Goal: Transaction & Acquisition: Purchase product/service

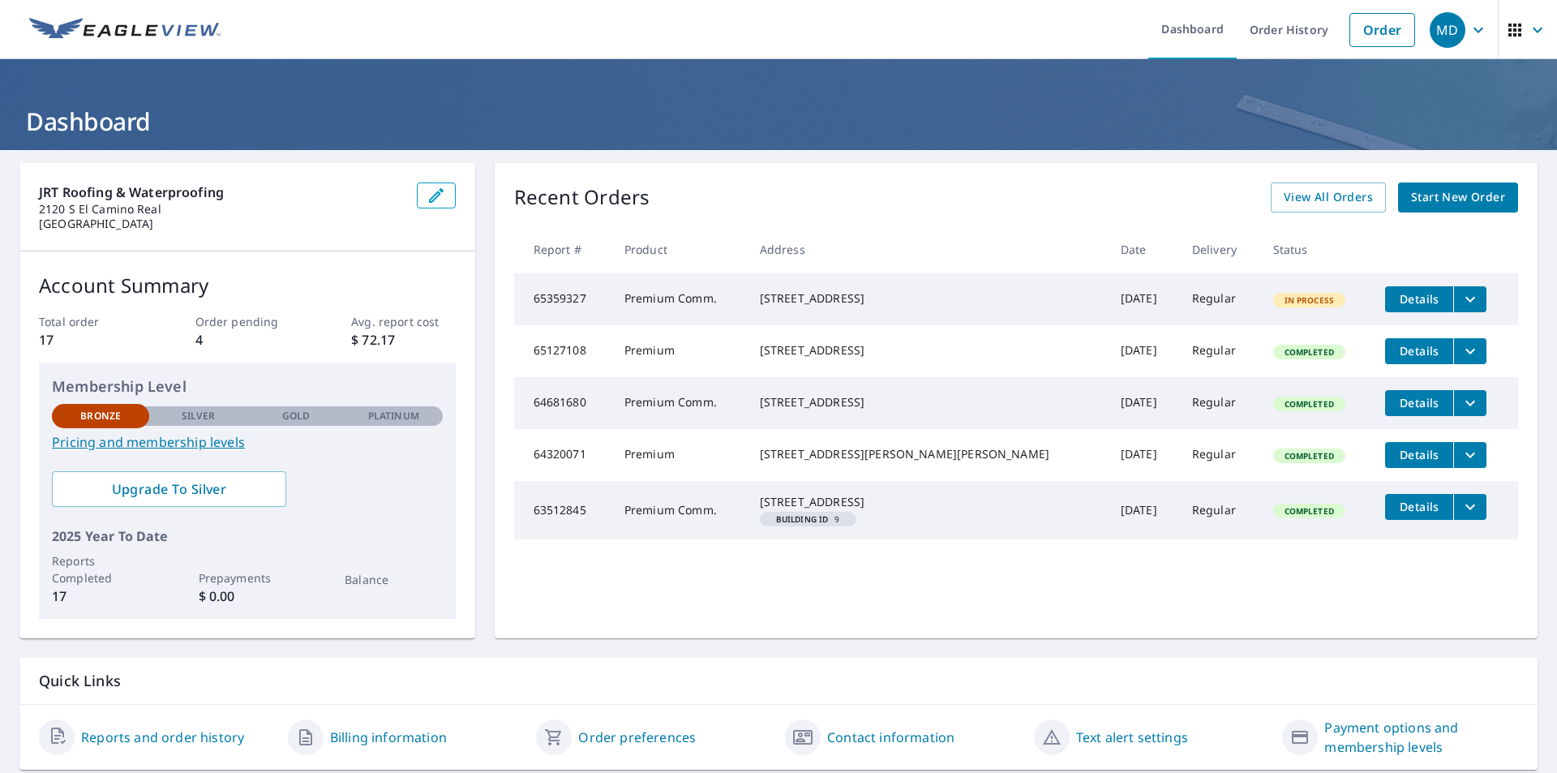
click at [1454, 195] on span "Start New Order" at bounding box center [1458, 197] width 94 height 20
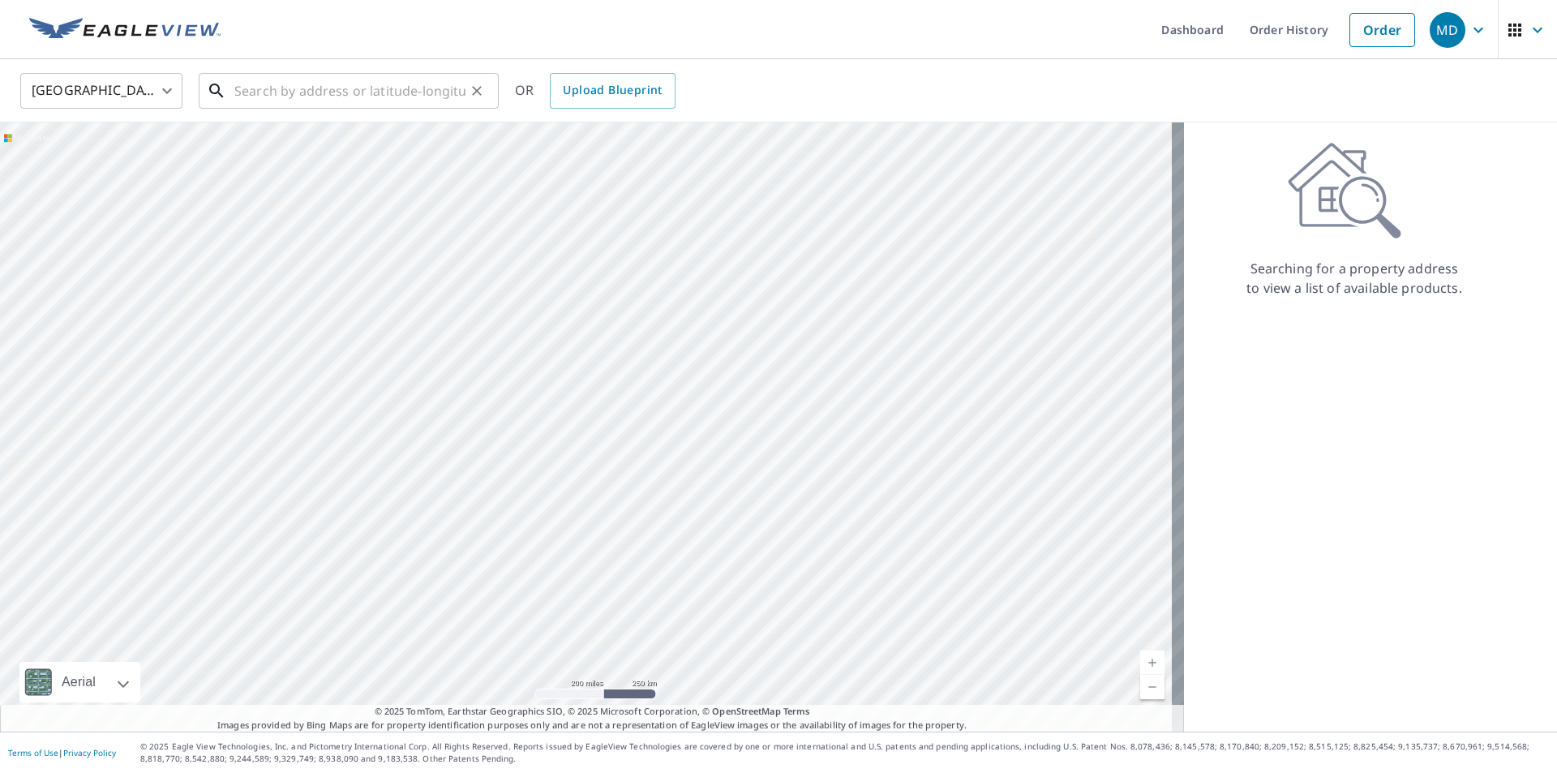
click at [248, 86] on input "text" at bounding box center [349, 90] width 231 height 45
click at [305, 98] on input "text" at bounding box center [349, 90] width 231 height 45
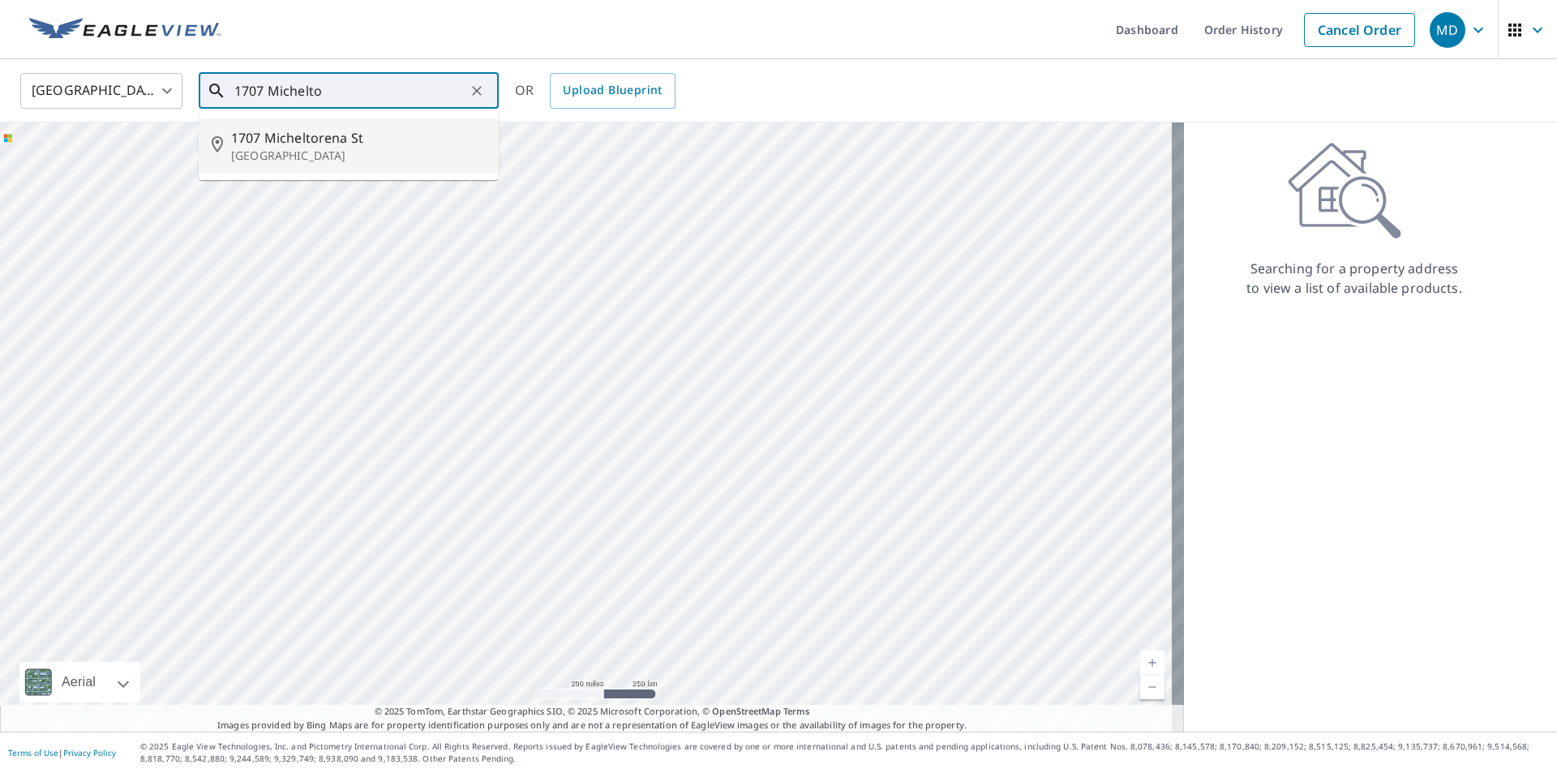
click at [311, 138] on span "1707 Micheltorena St" at bounding box center [358, 137] width 255 height 19
type input "[STREET_ADDRESS]"
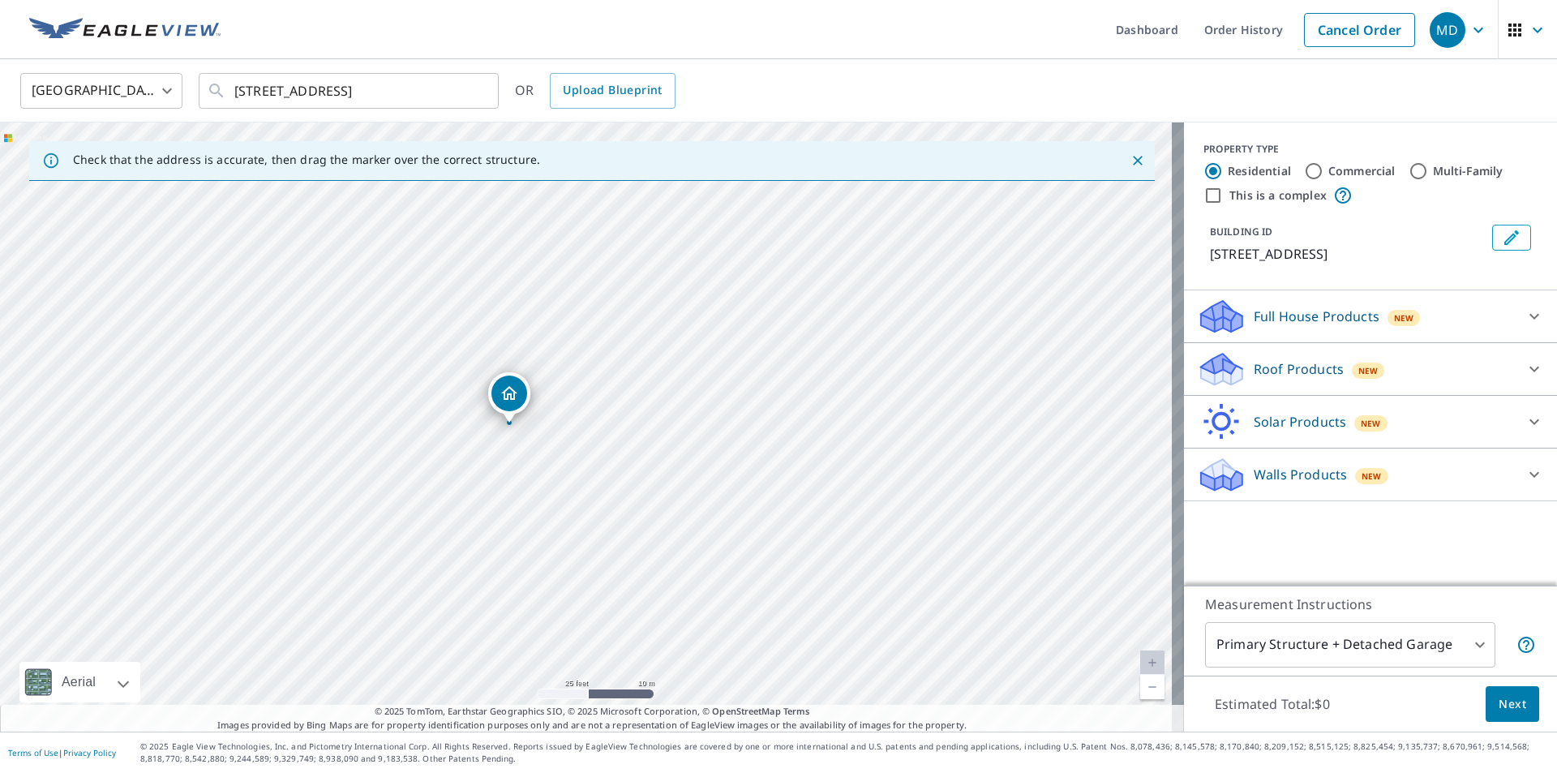
click at [1279, 326] on p "Full House Products" at bounding box center [1317, 316] width 126 height 19
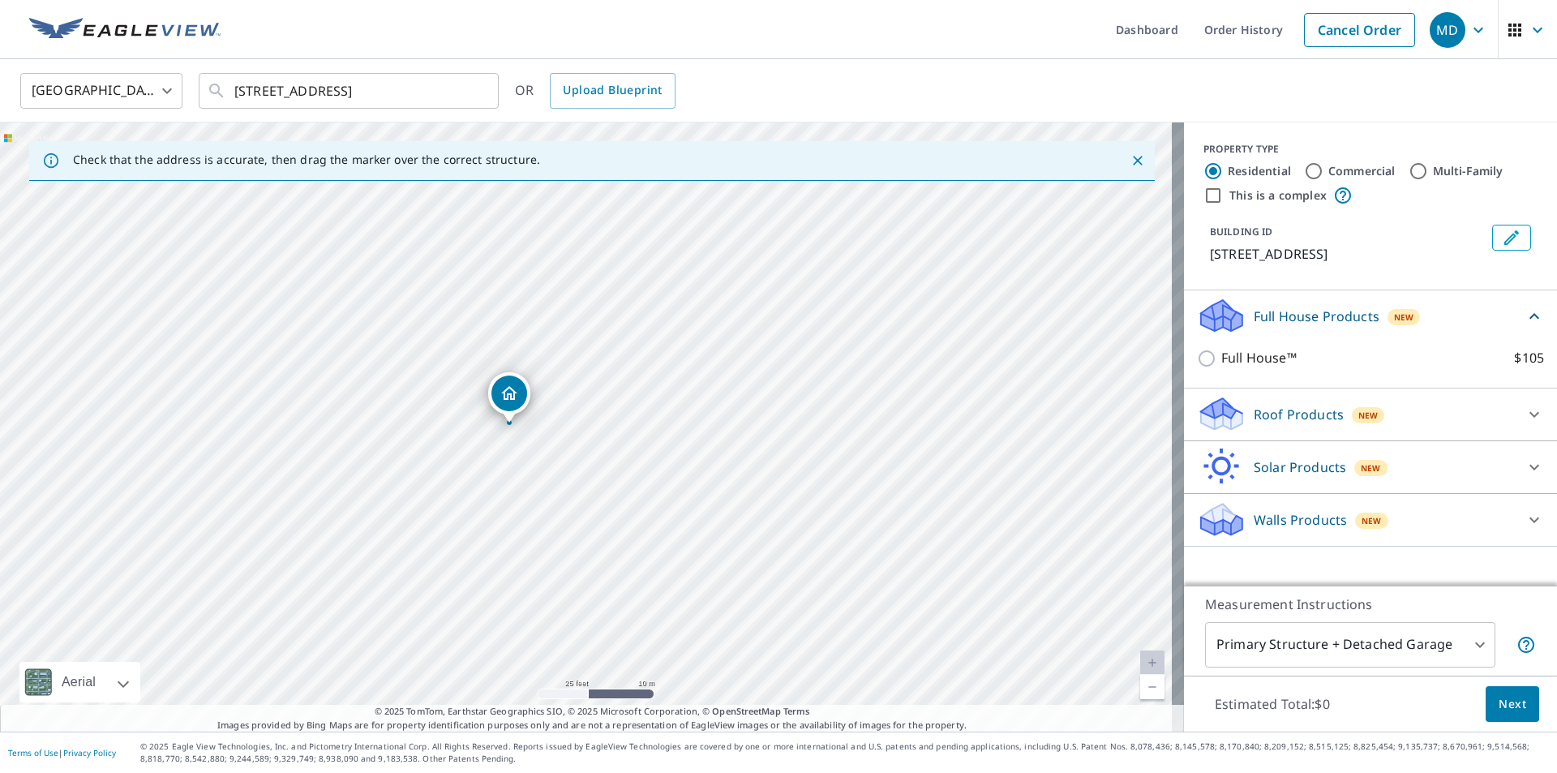
click at [1203, 193] on input "This is a complex" at bounding box center [1212, 195] width 19 height 19
checkbox input "true"
radio input "false"
radio input "true"
type input "4"
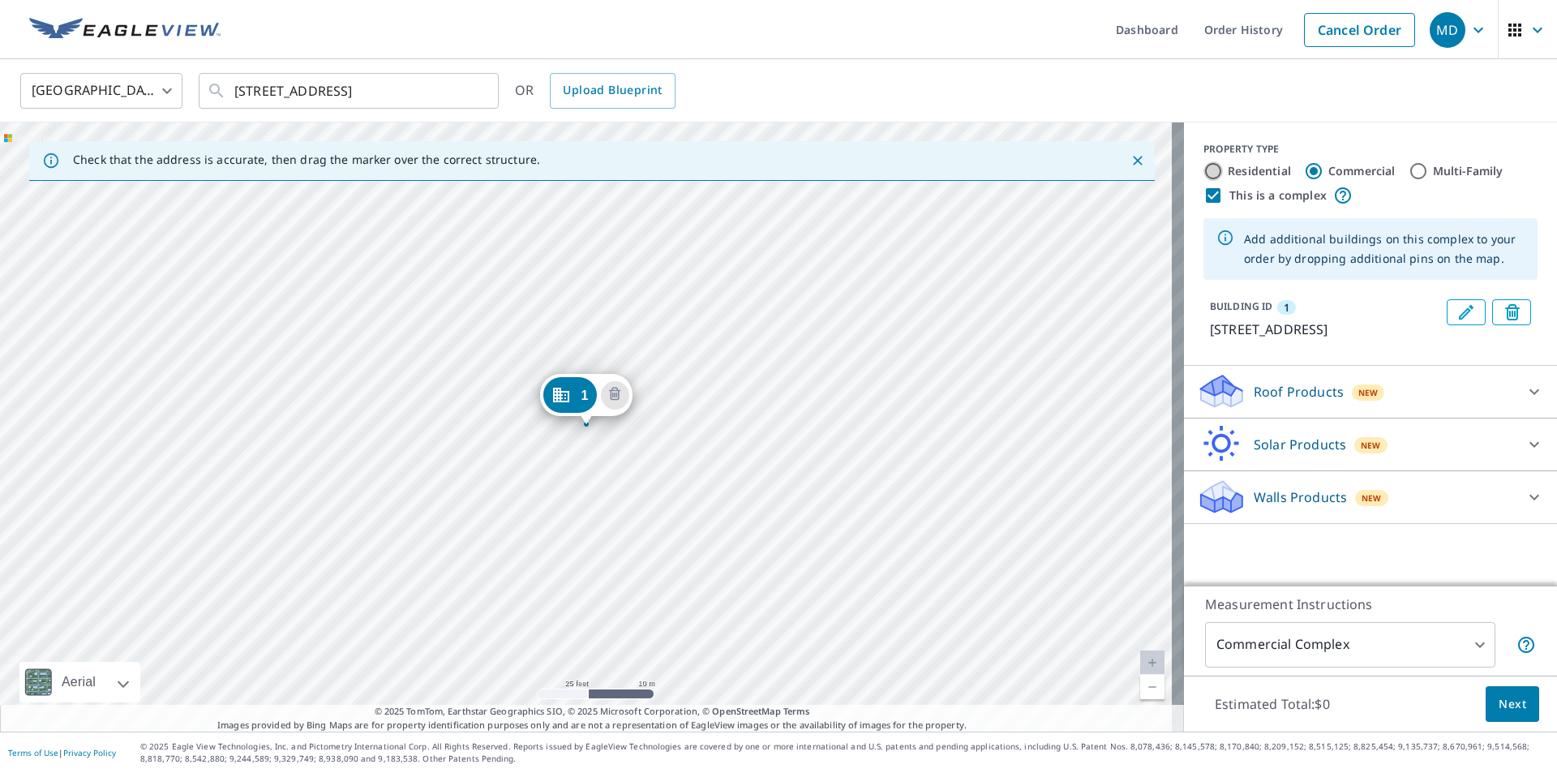
click at [1206, 173] on input "Residential" at bounding box center [1212, 170] width 19 height 19
radio input "true"
type input "1"
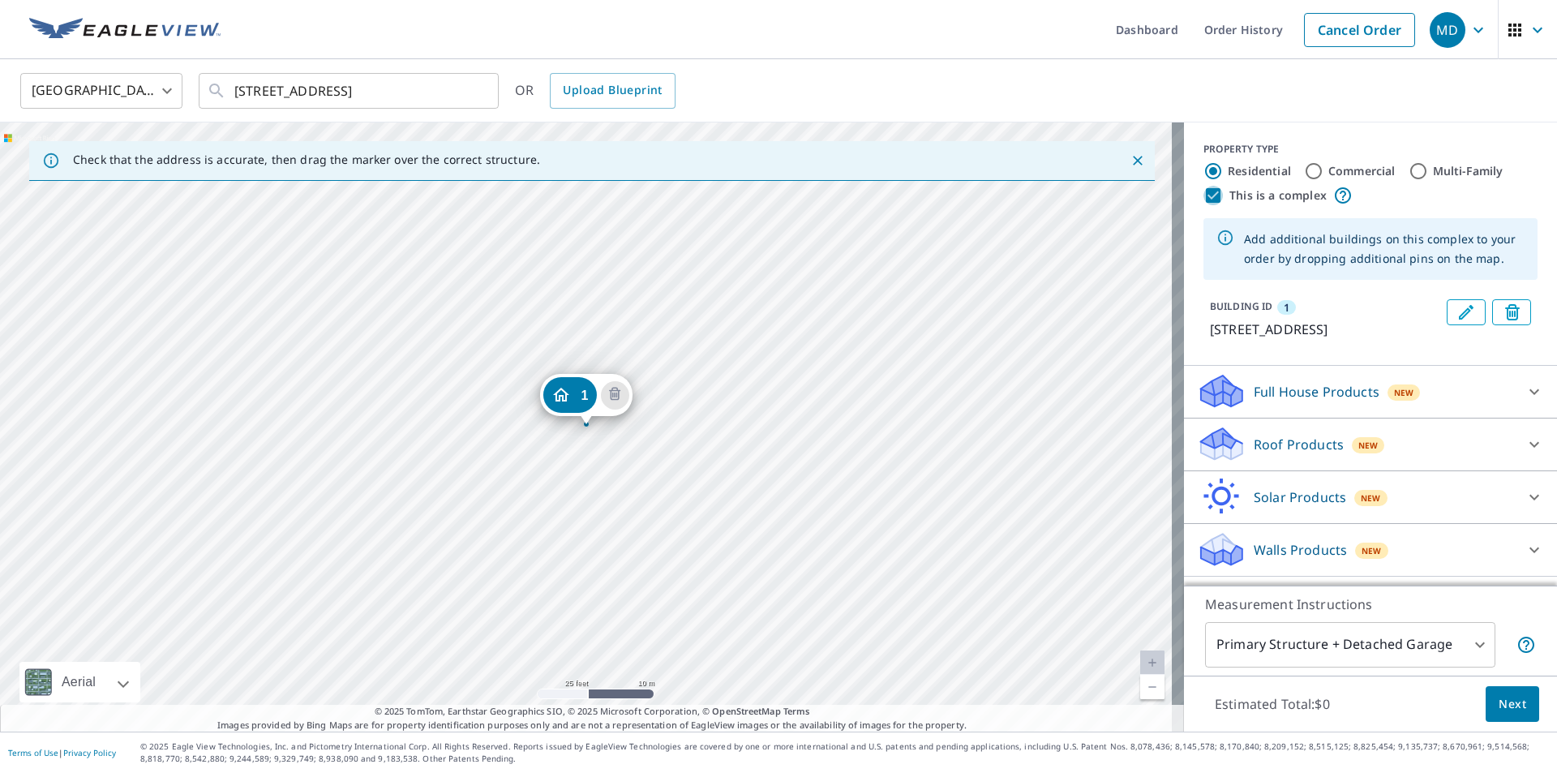
click at [1204, 195] on input "This is a complex" at bounding box center [1212, 195] width 19 height 19
checkbox input "false"
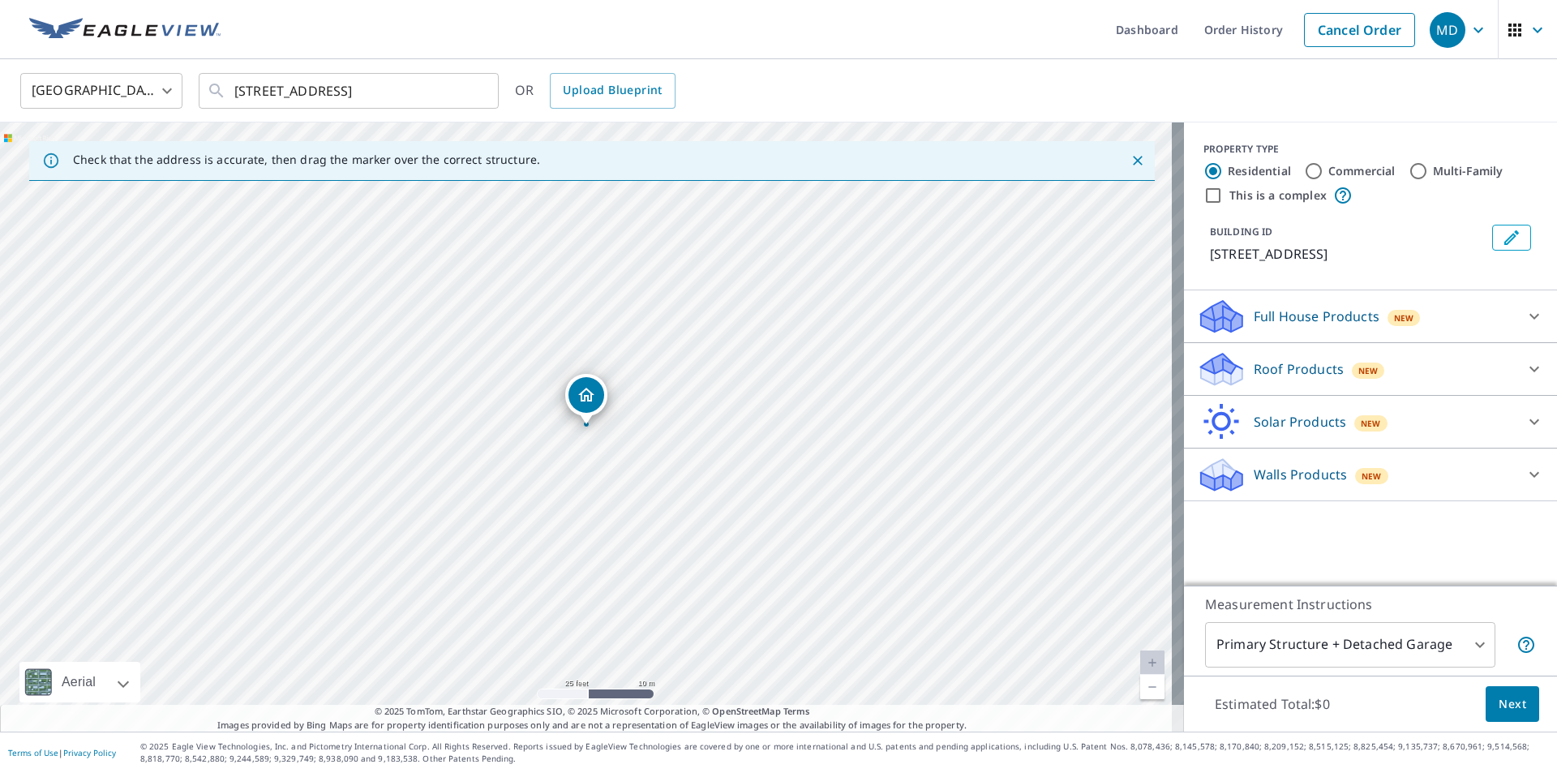
click at [1287, 326] on p "Full House Products" at bounding box center [1317, 316] width 126 height 19
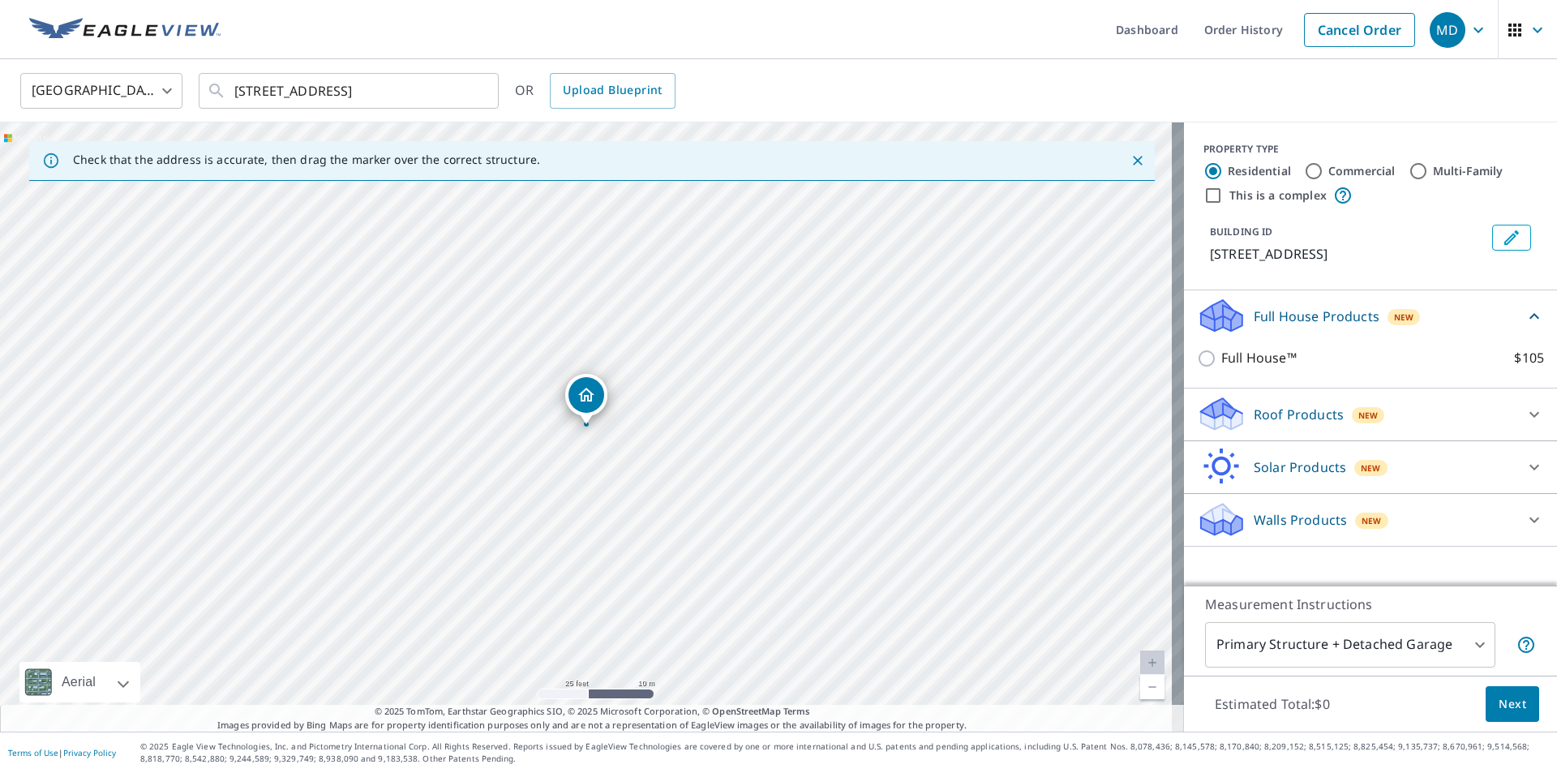
click at [1303, 424] on p "Roof Products" at bounding box center [1299, 414] width 90 height 19
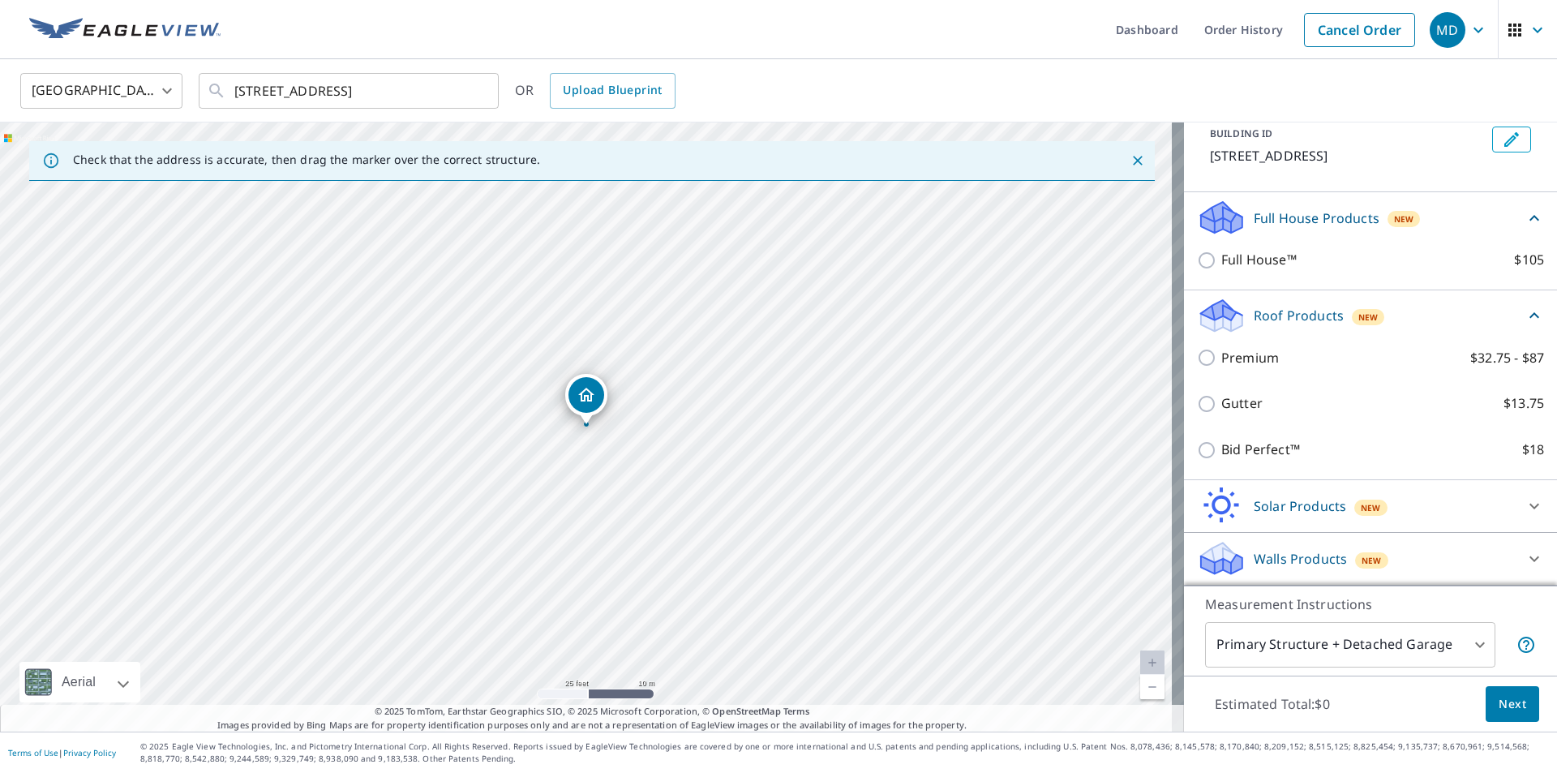
scroll to position [118, 0]
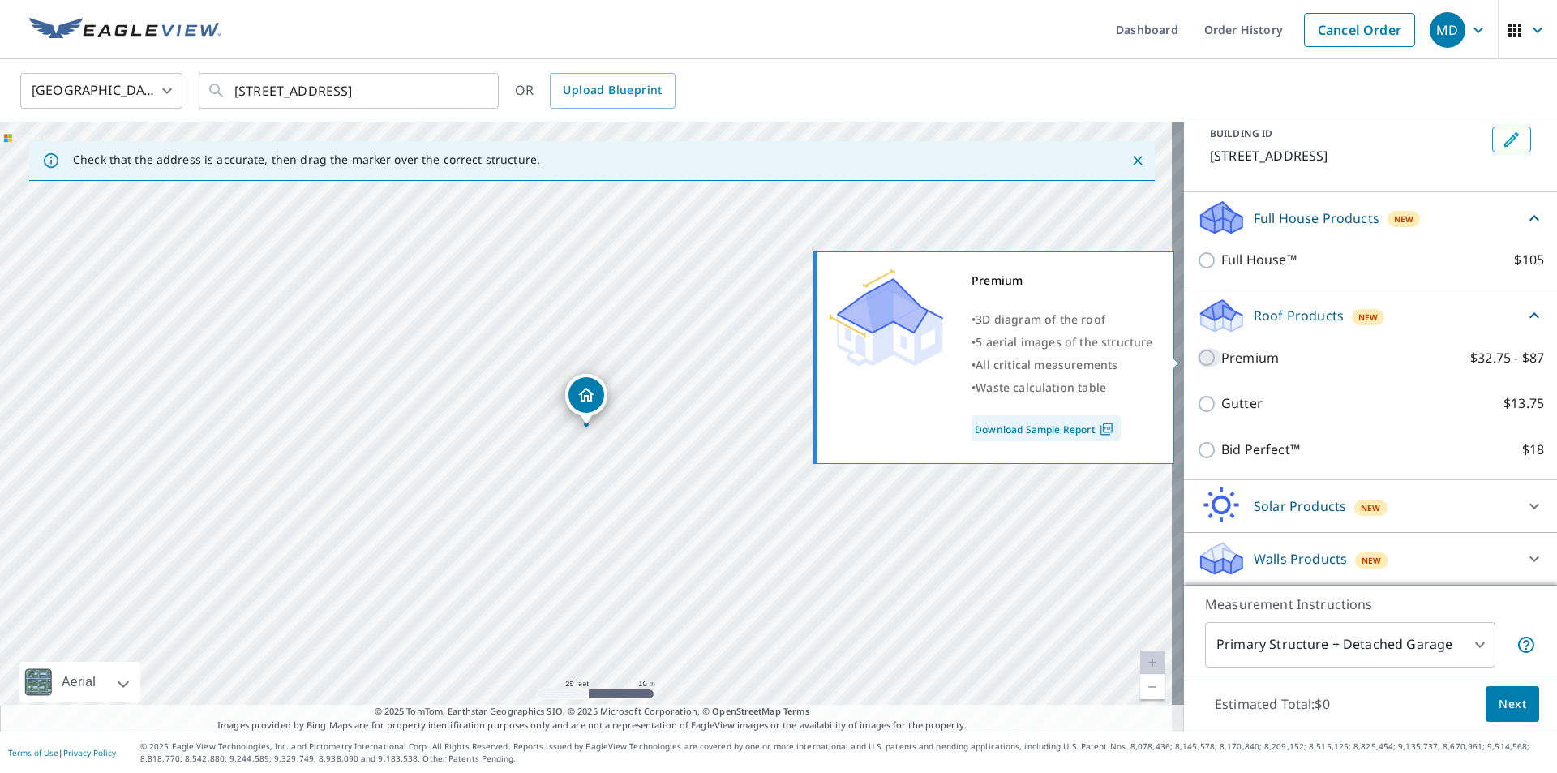
click at [1198, 356] on input "Premium $32.75 - $87" at bounding box center [1209, 357] width 24 height 19
checkbox input "true"
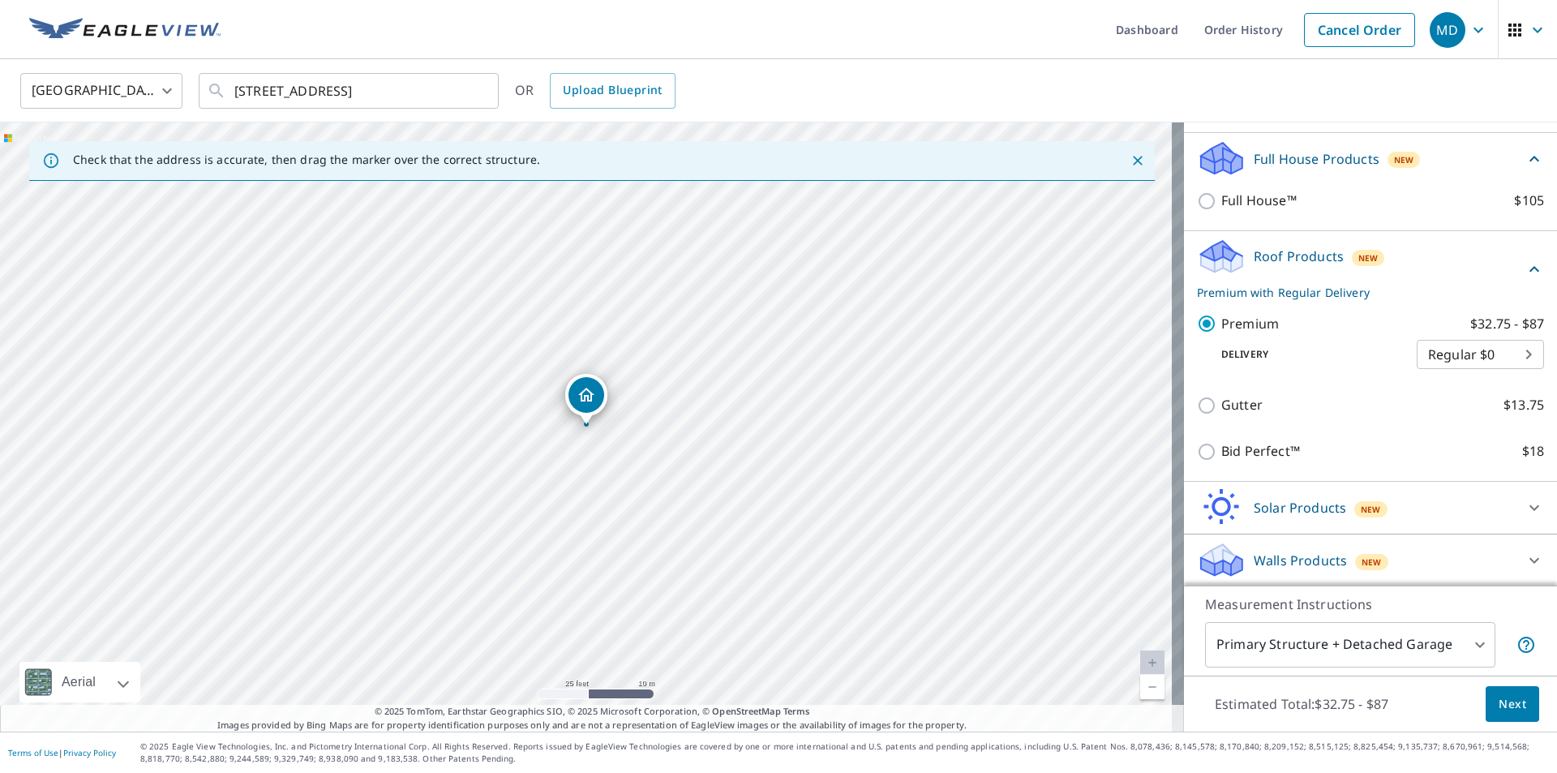
scroll to position [178, 0]
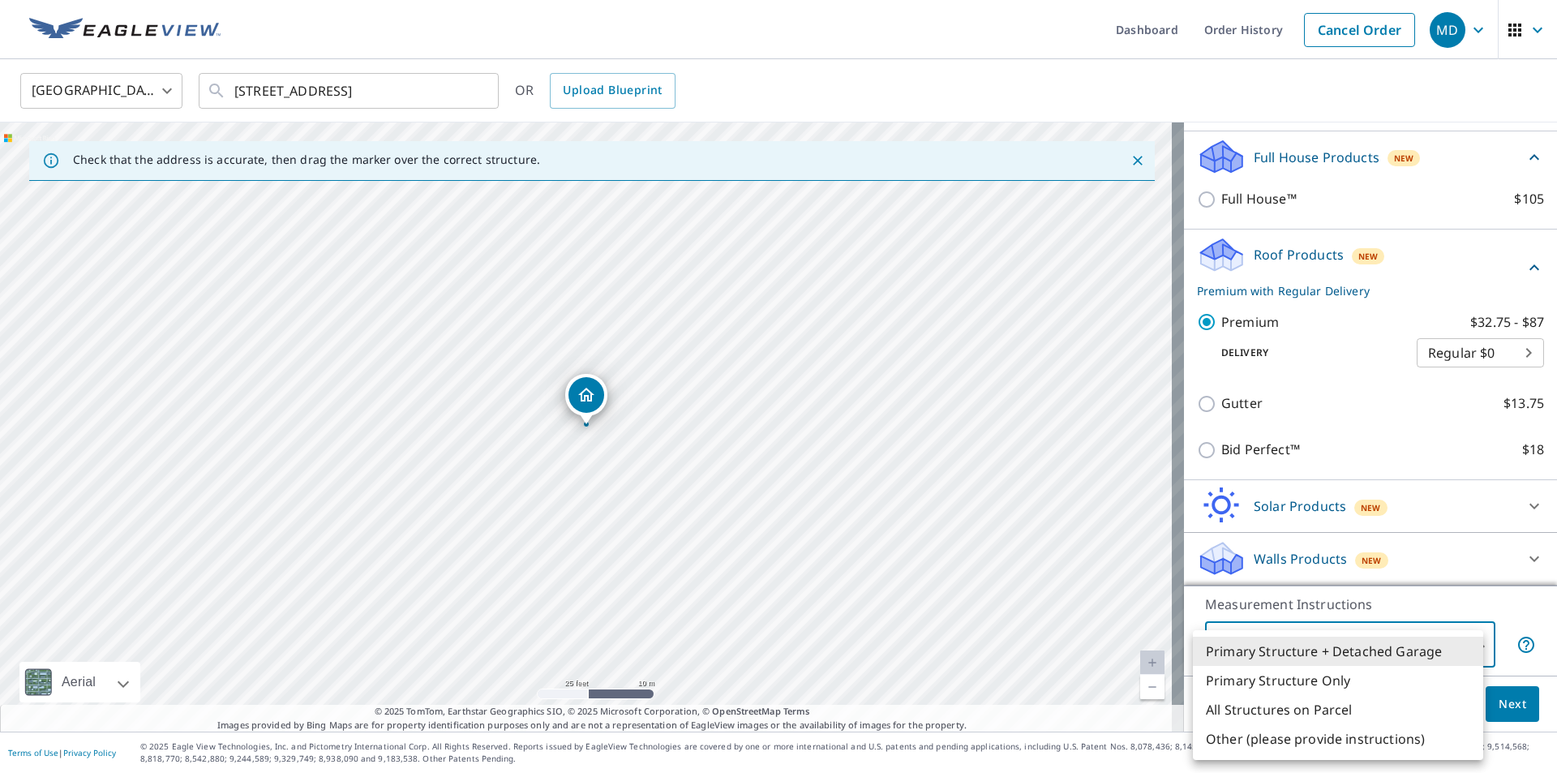
click at [1465, 641] on body "MD MD Dashboard Order History Cancel Order MD [GEOGRAPHIC_DATA] [GEOGRAPHIC_DAT…" at bounding box center [778, 386] width 1557 height 773
click at [1374, 676] on li "Primary Structure Only" at bounding box center [1338, 680] width 290 height 29
type input "2"
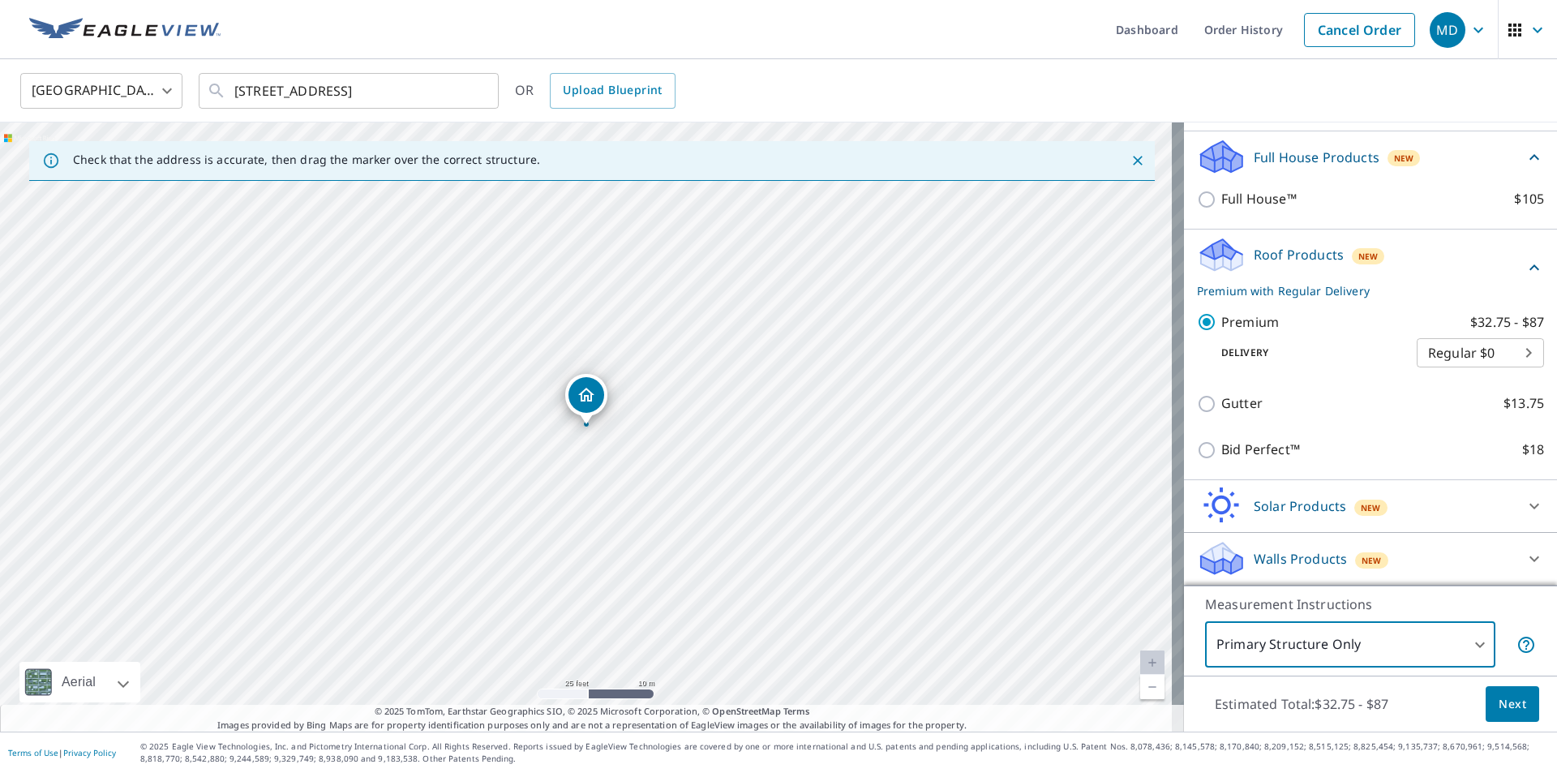
click at [1506, 707] on span "Next" at bounding box center [1512, 704] width 28 height 20
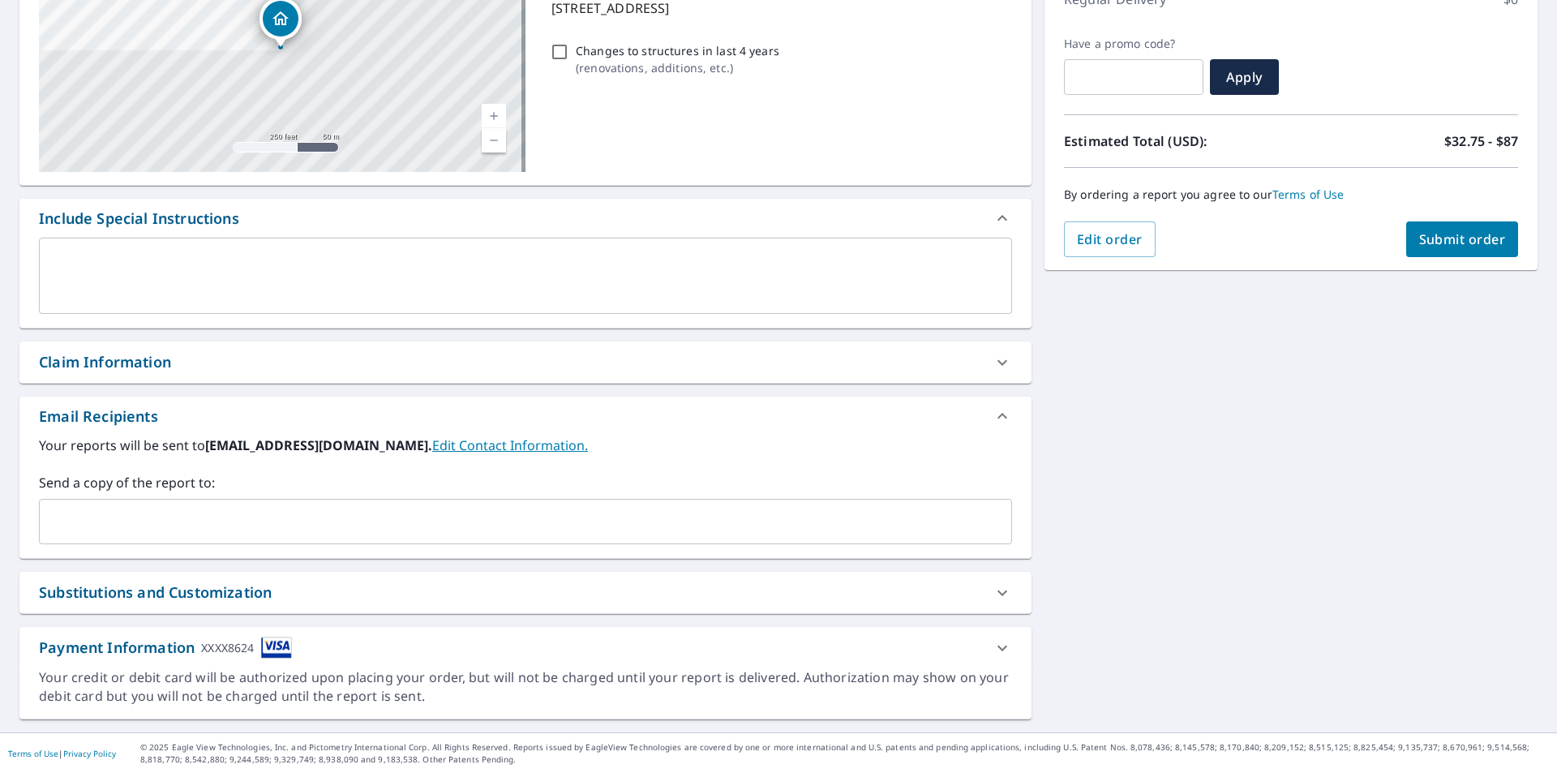
scroll to position [248, 0]
click at [1419, 242] on span "Submit order" at bounding box center [1462, 238] width 87 height 18
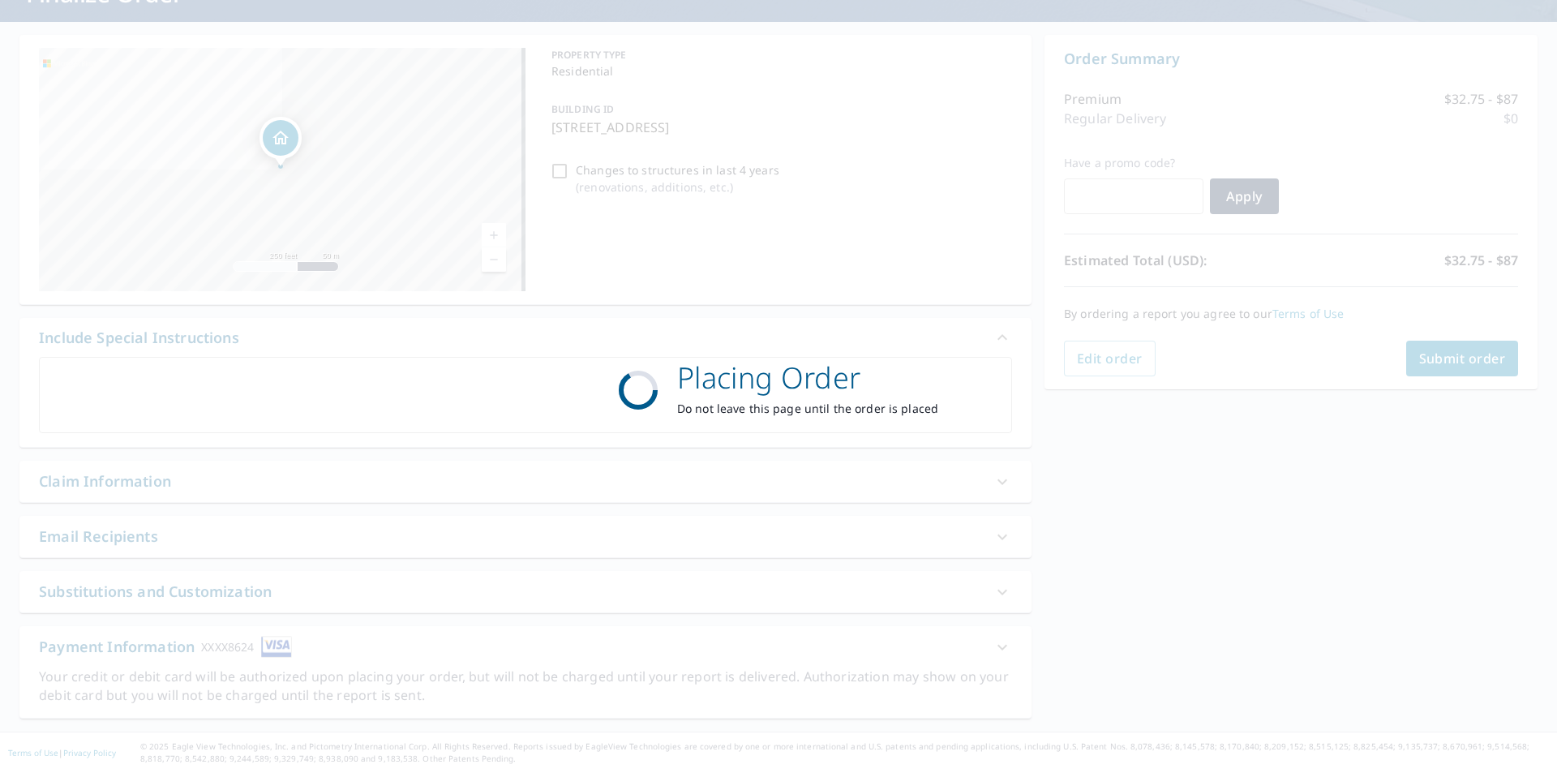
scroll to position [128, 0]
